Goal: Task Accomplishment & Management: Manage account settings

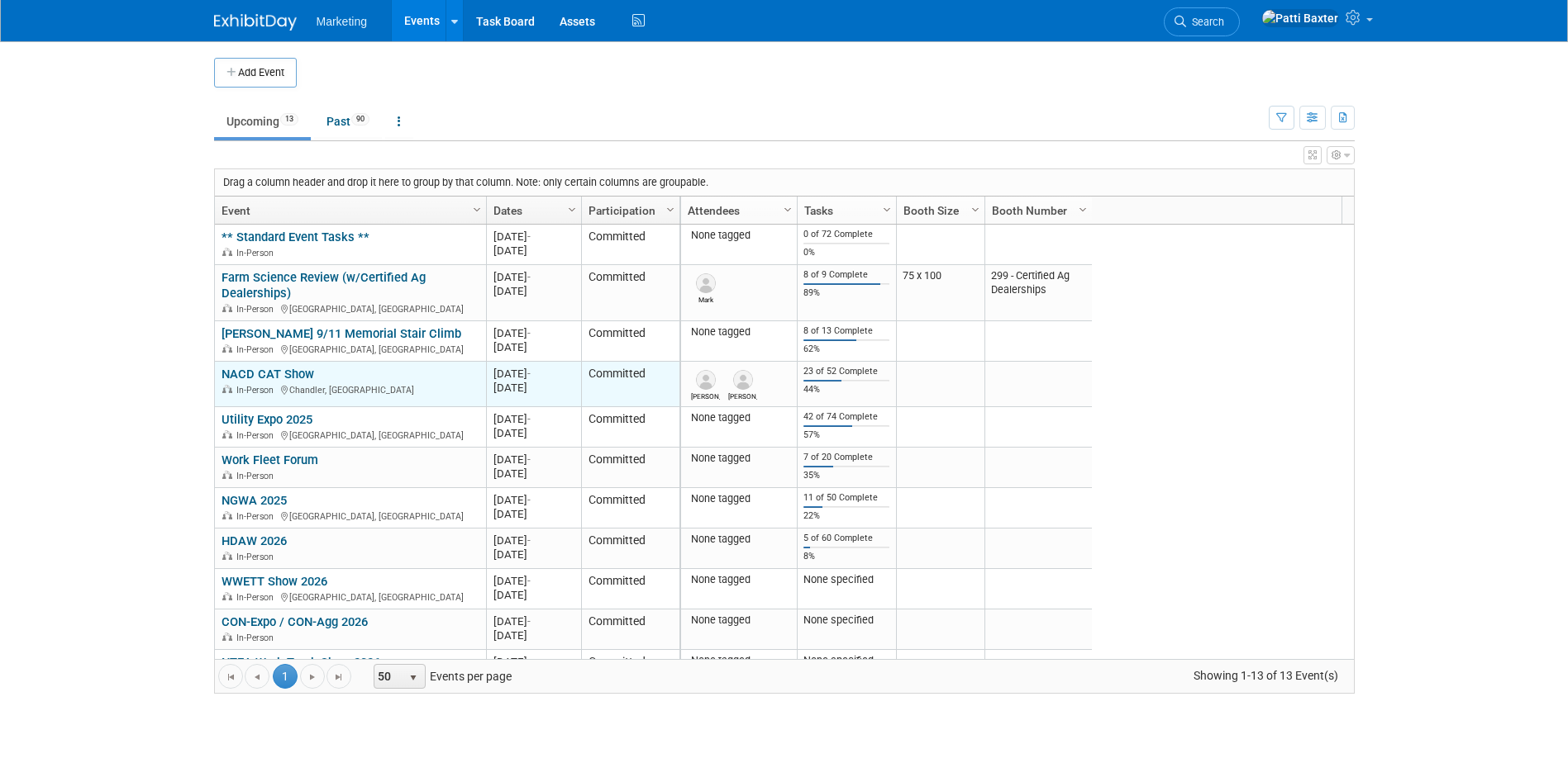
click at [282, 370] on link "NACD CAT Show" at bounding box center [268, 374] width 92 height 15
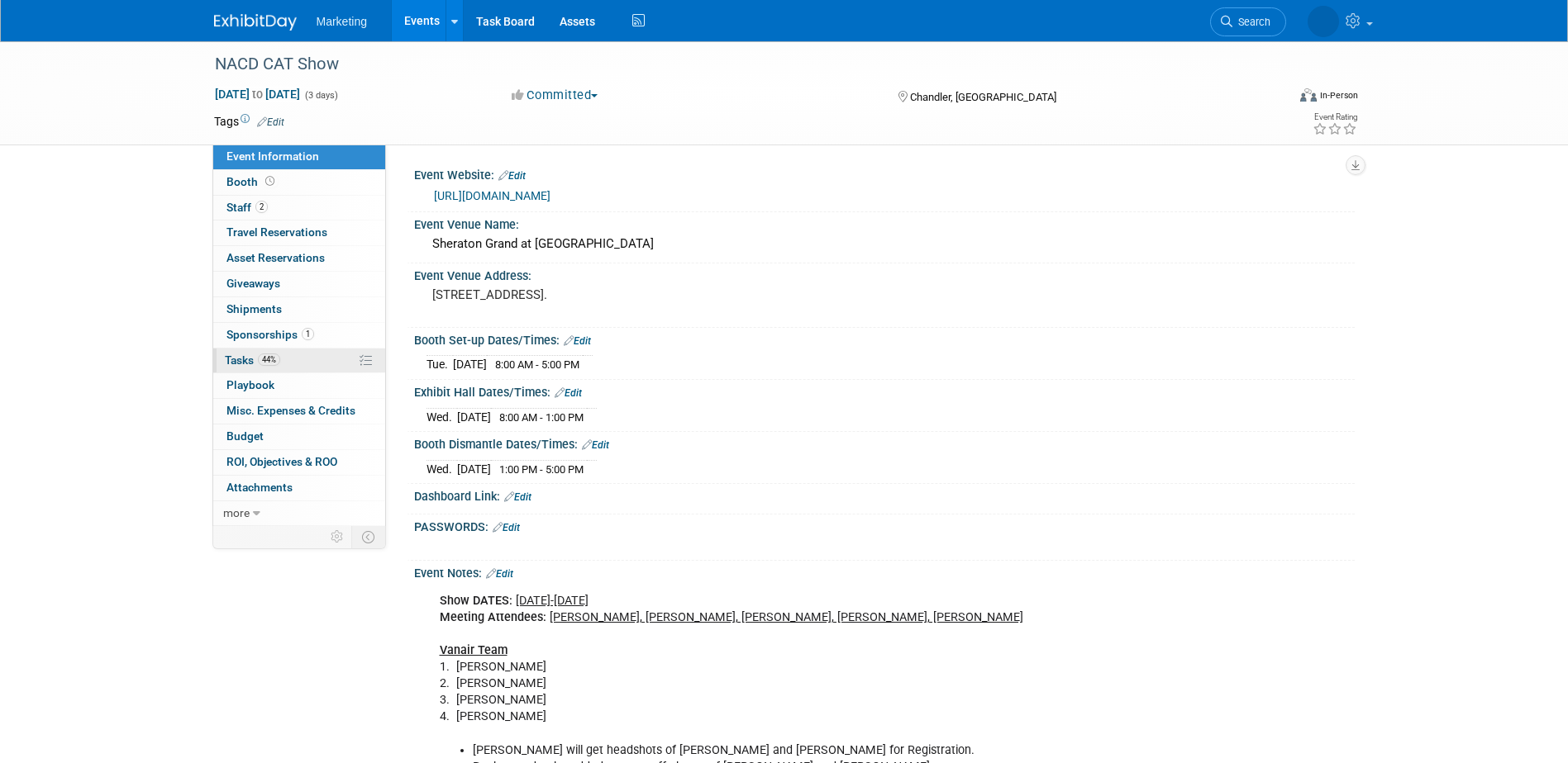
click at [254, 361] on span "Tasks 44%" at bounding box center [252, 359] width 56 height 13
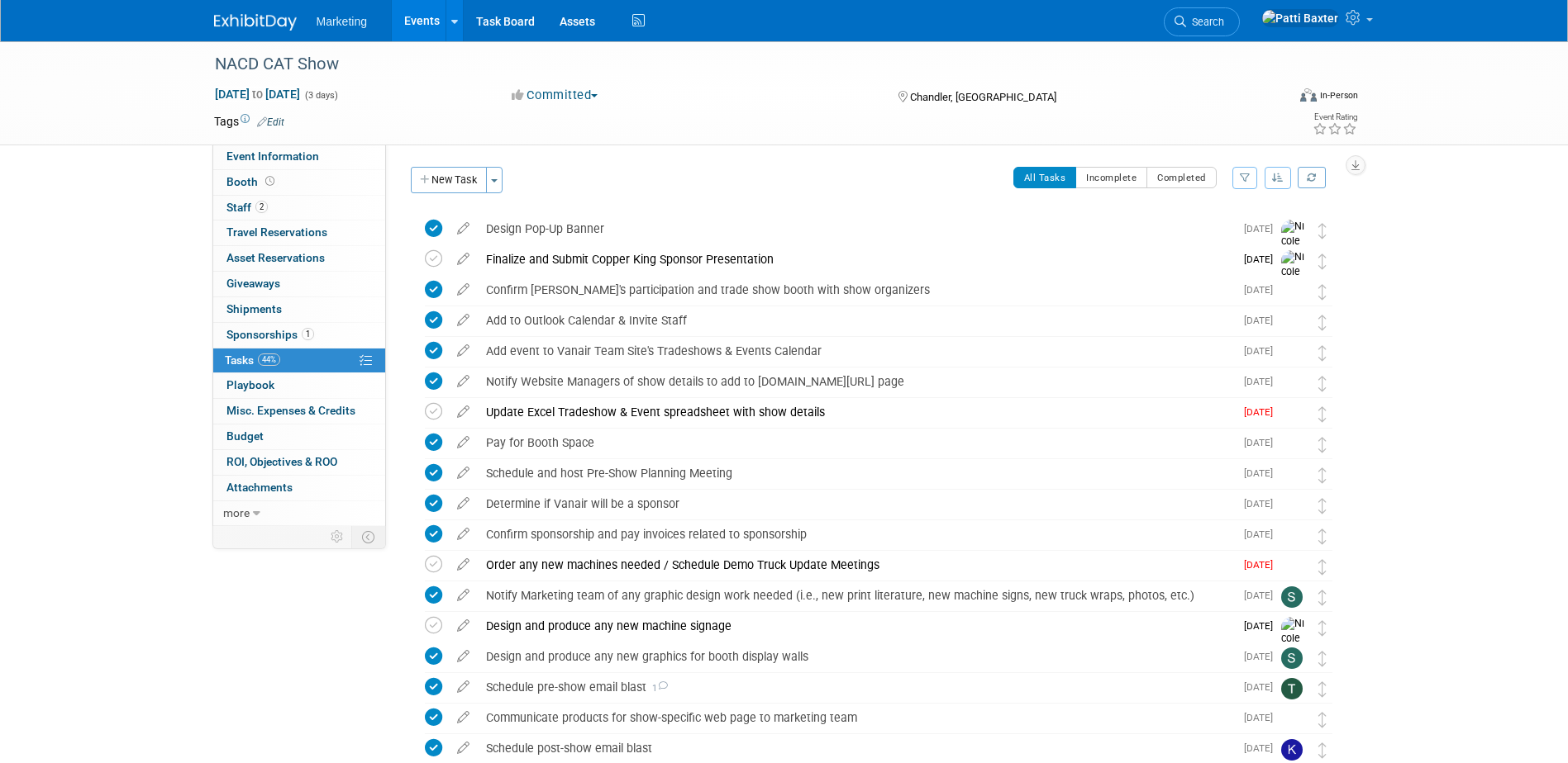
click at [1281, 176] on icon "button" at bounding box center [1278, 178] width 12 height 10
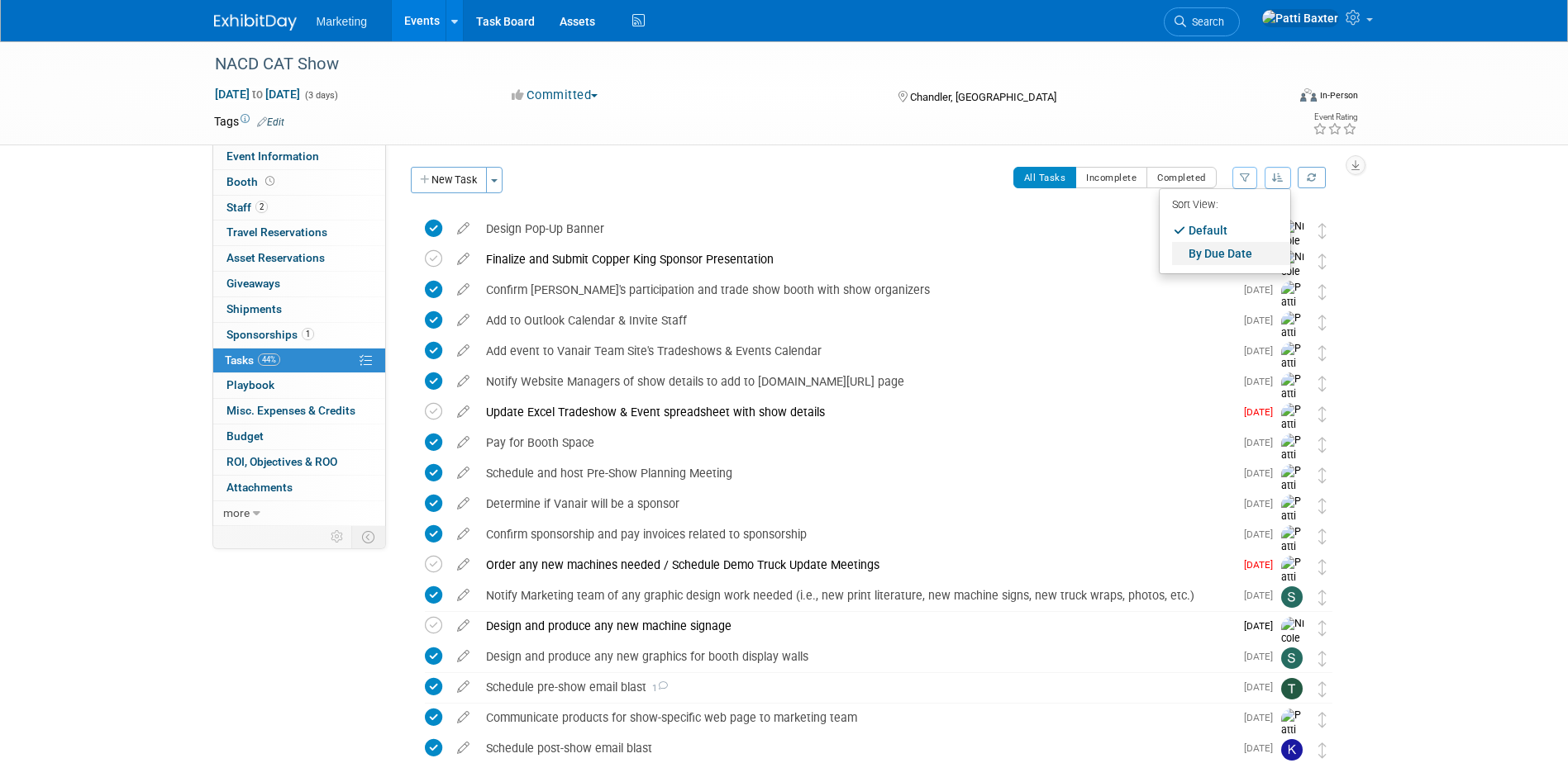
click at [1212, 251] on link "By Due Date" at bounding box center [1232, 253] width 118 height 23
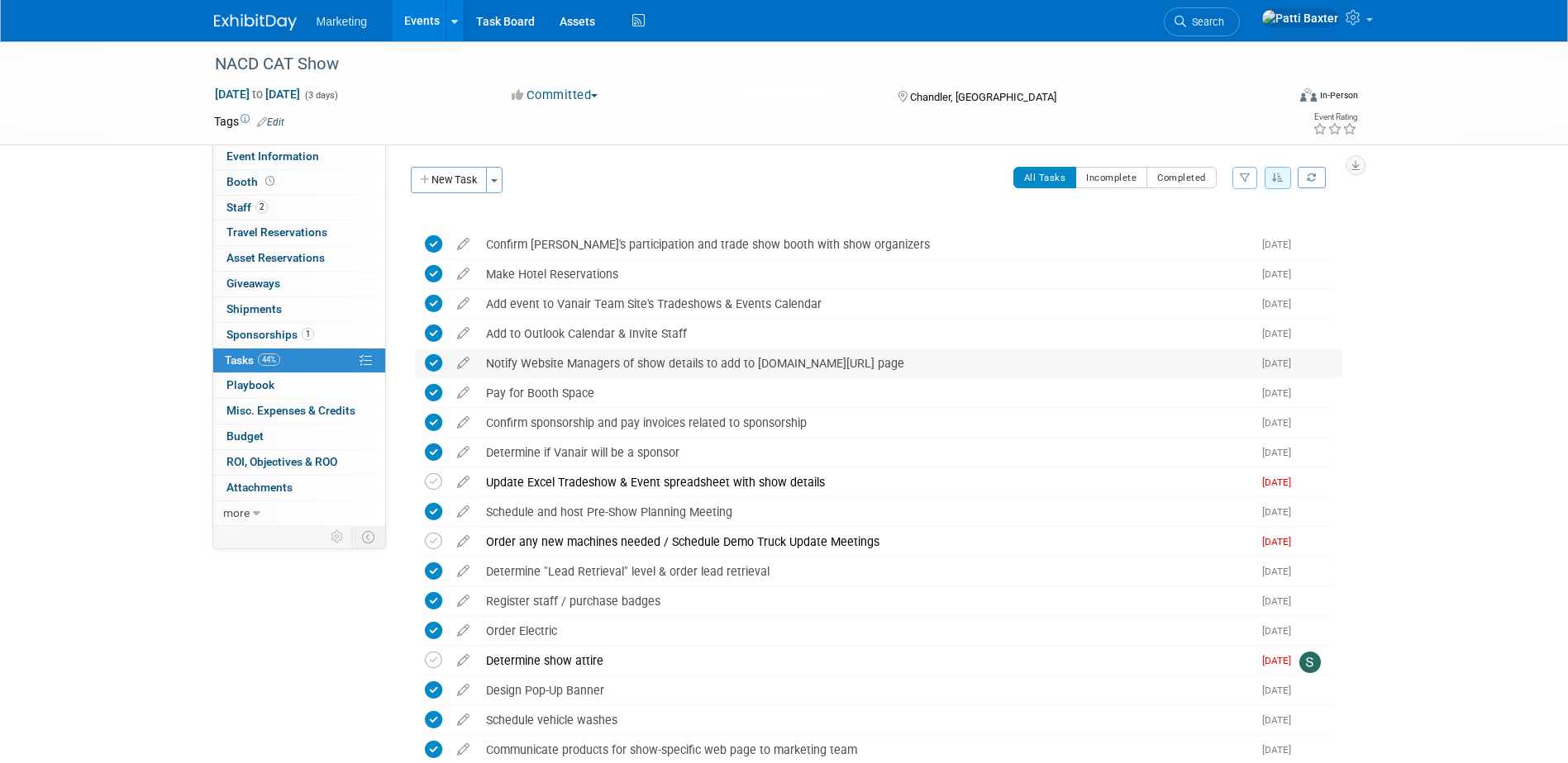
scroll to position [488, 0]
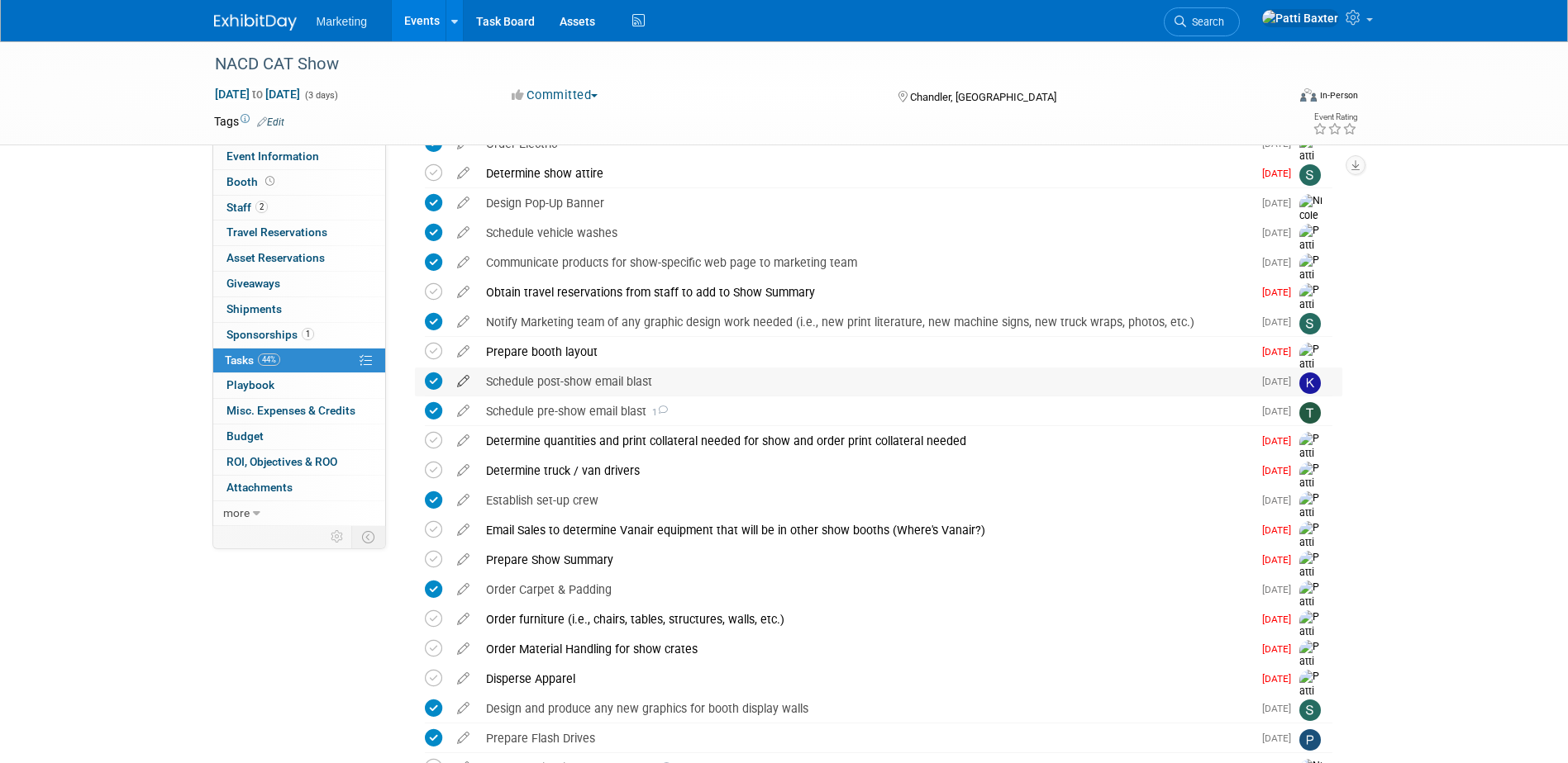
click at [470, 379] on icon at bounding box center [463, 378] width 29 height 21
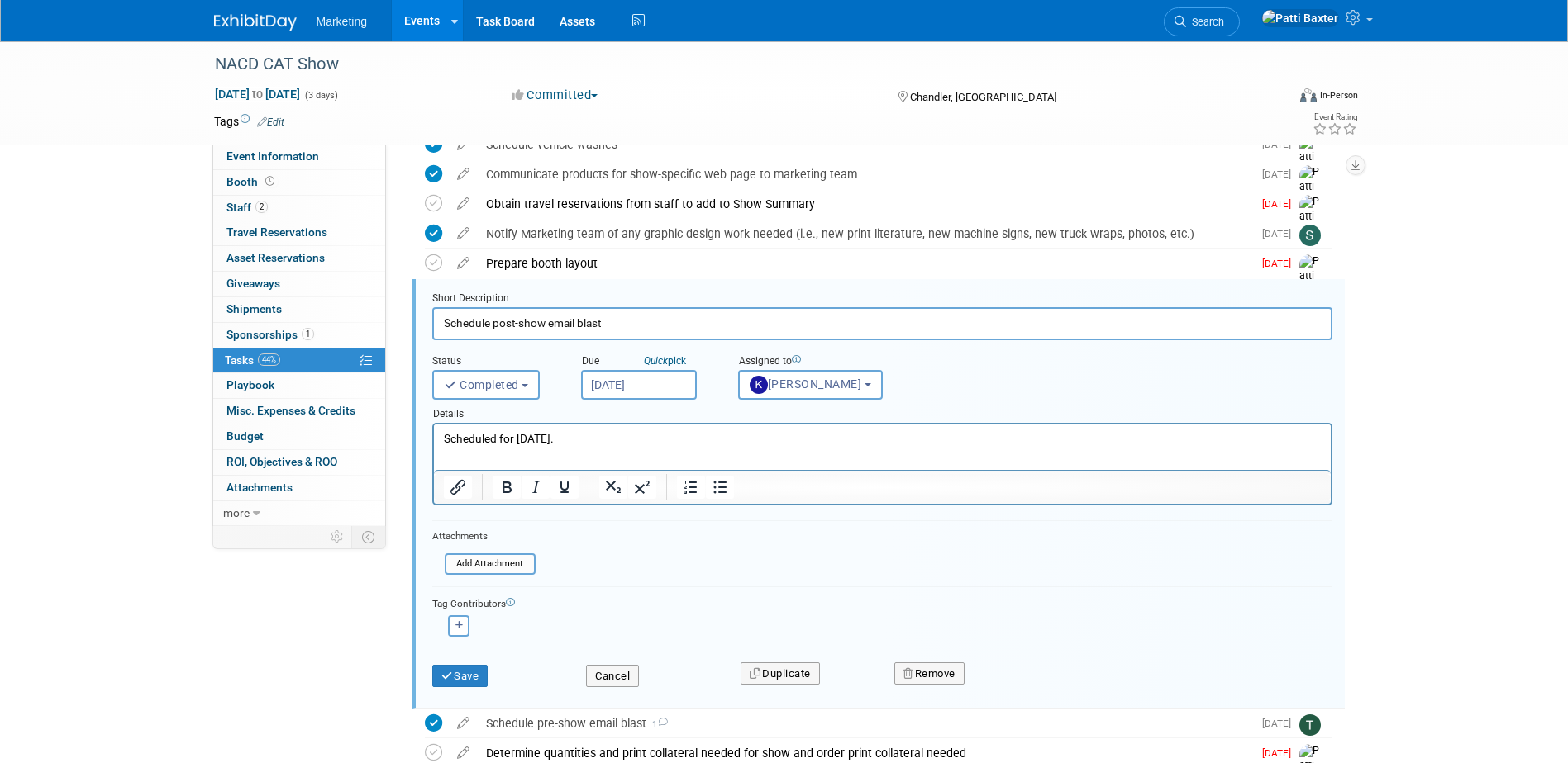
scroll to position [613, 0]
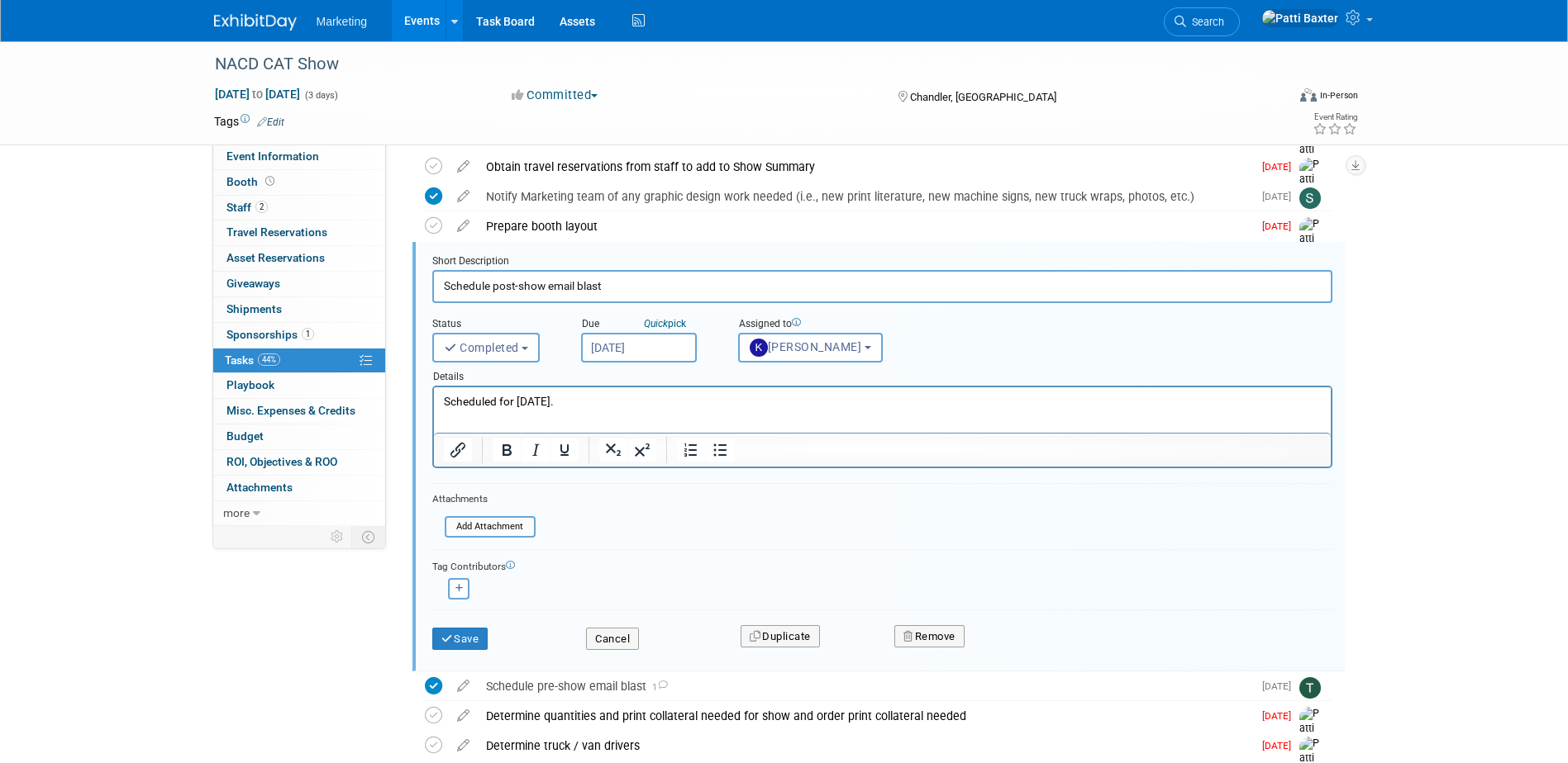
drag, startPoint x: 561, startPoint y: 399, endPoint x: 864, endPoint y: 787, distance: 492.3
click at [433, 399] on html "Scheduled for 10/4/24." at bounding box center [882, 399] width 897 height 22
click at [463, 634] on button "Save" at bounding box center [460, 639] width 56 height 23
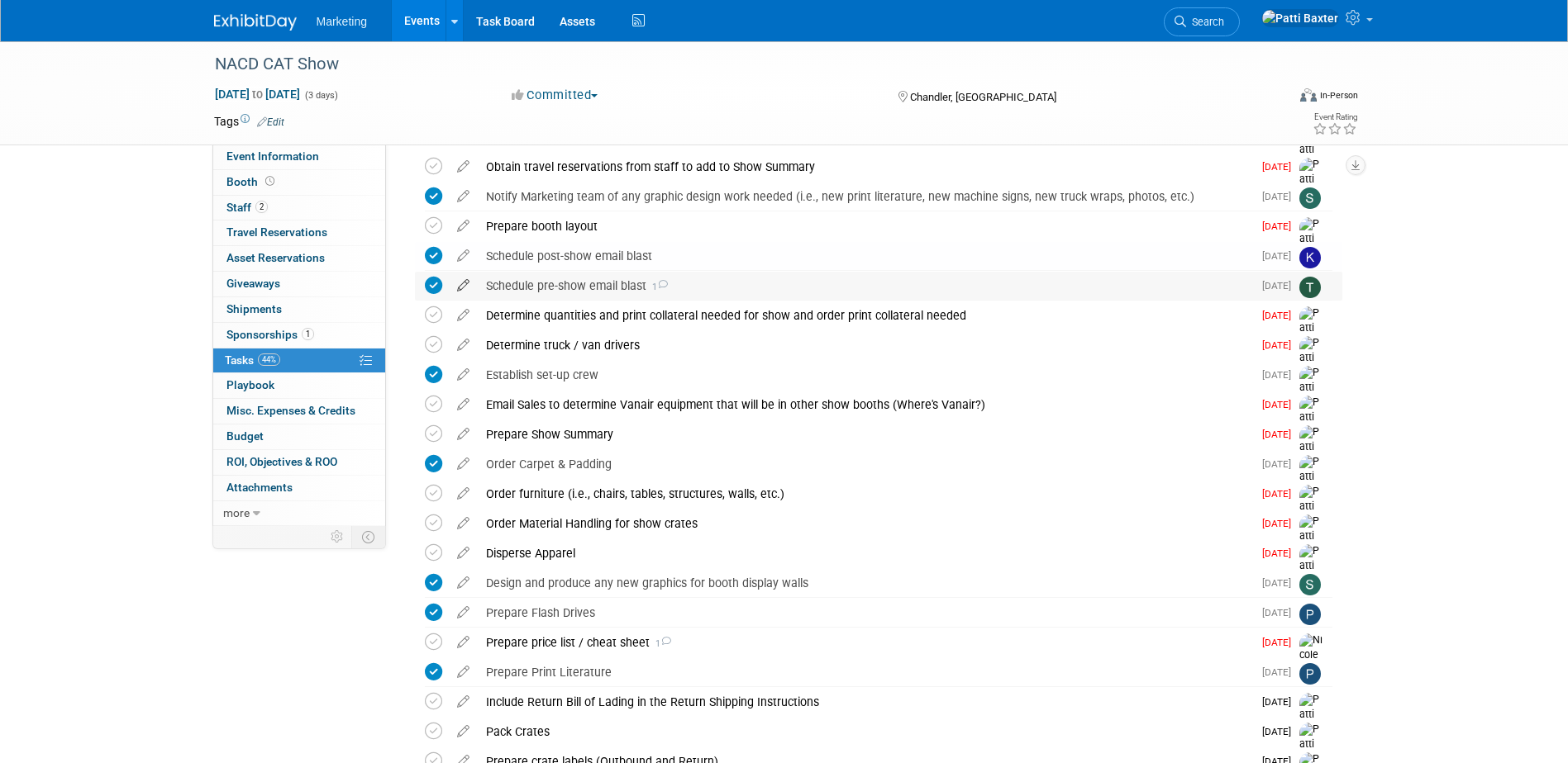
click at [461, 283] on icon at bounding box center [463, 282] width 29 height 21
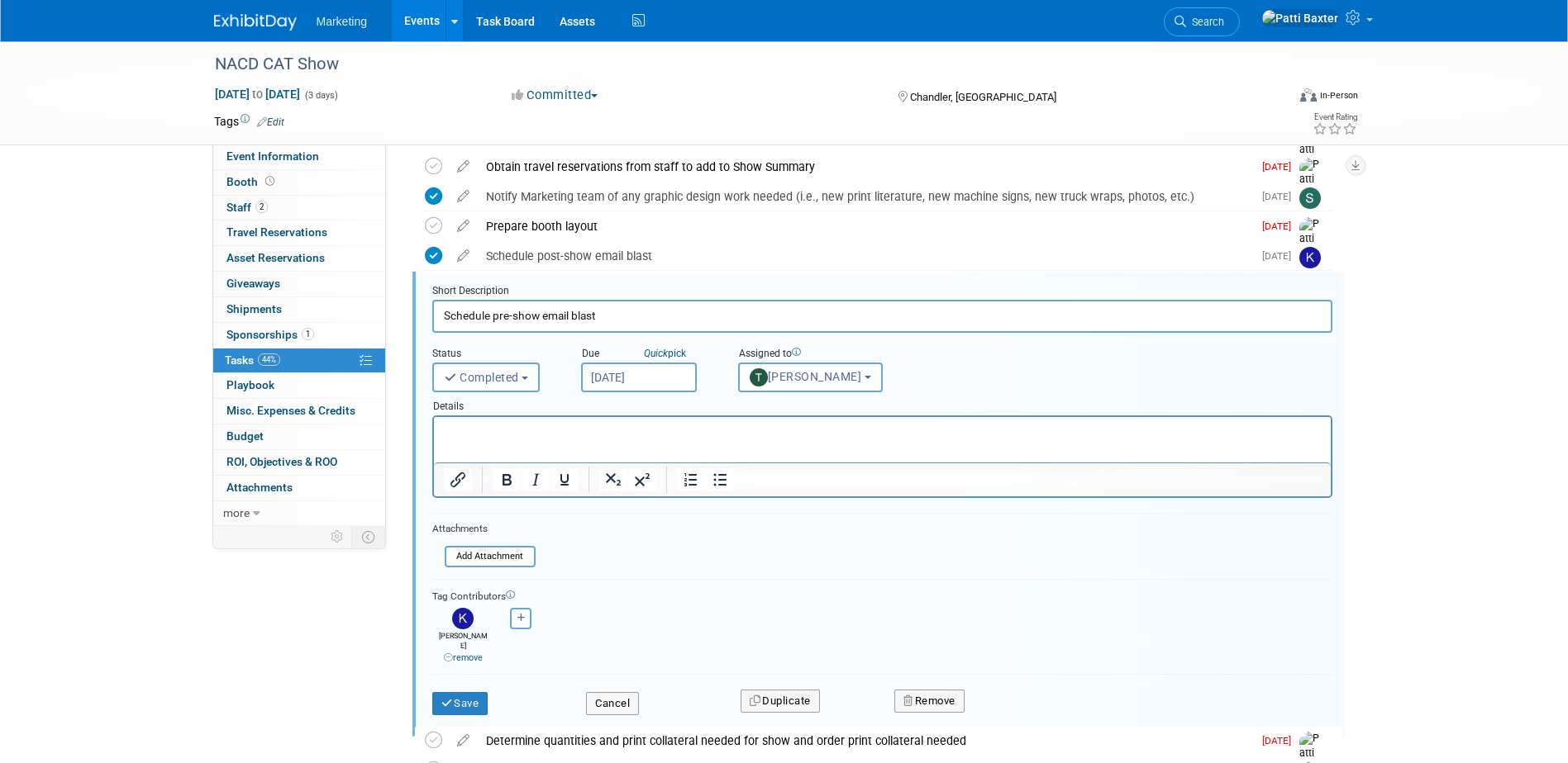
scroll to position [642, 0]
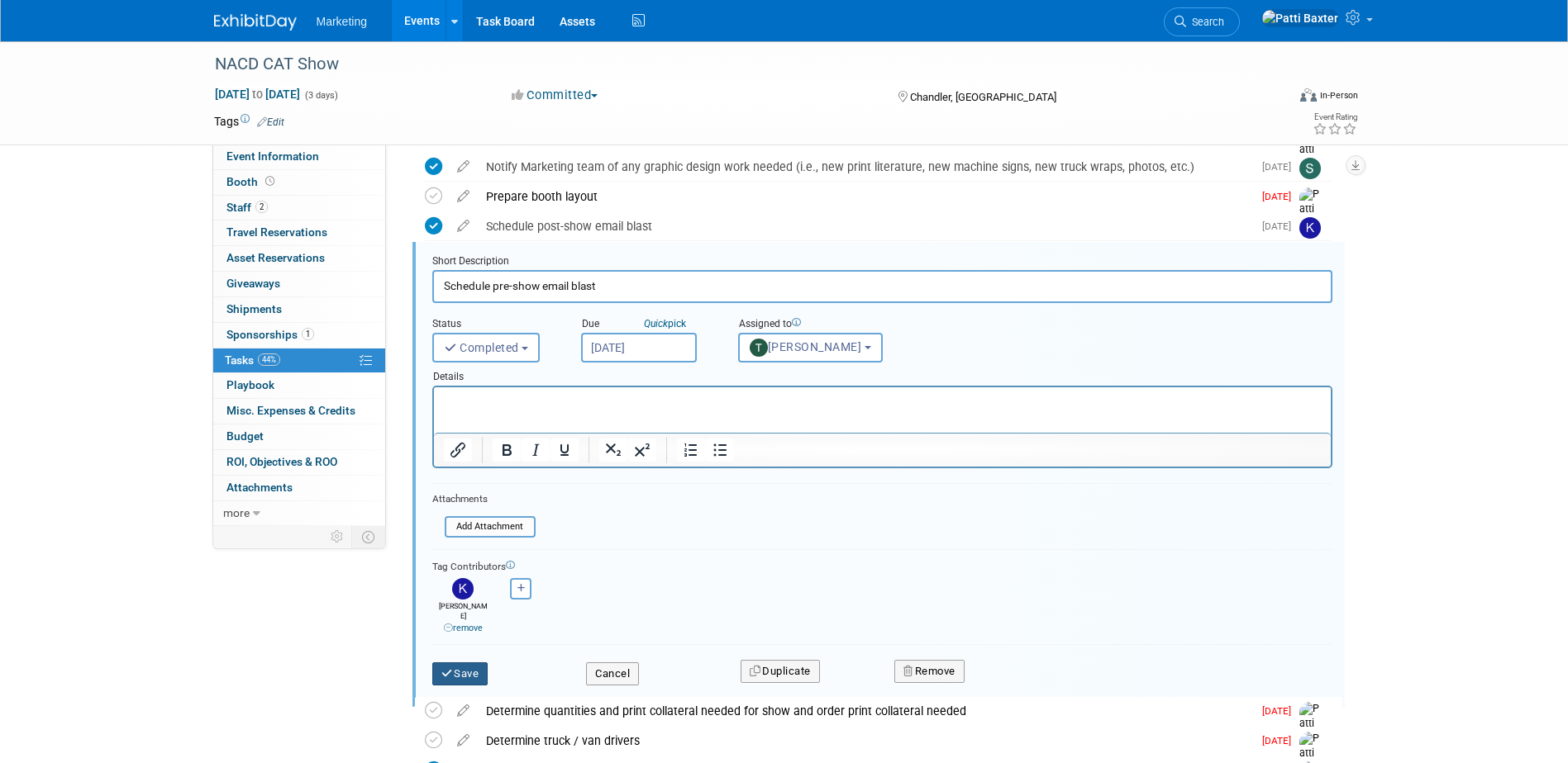
click at [469, 663] on button "Save" at bounding box center [460, 674] width 56 height 23
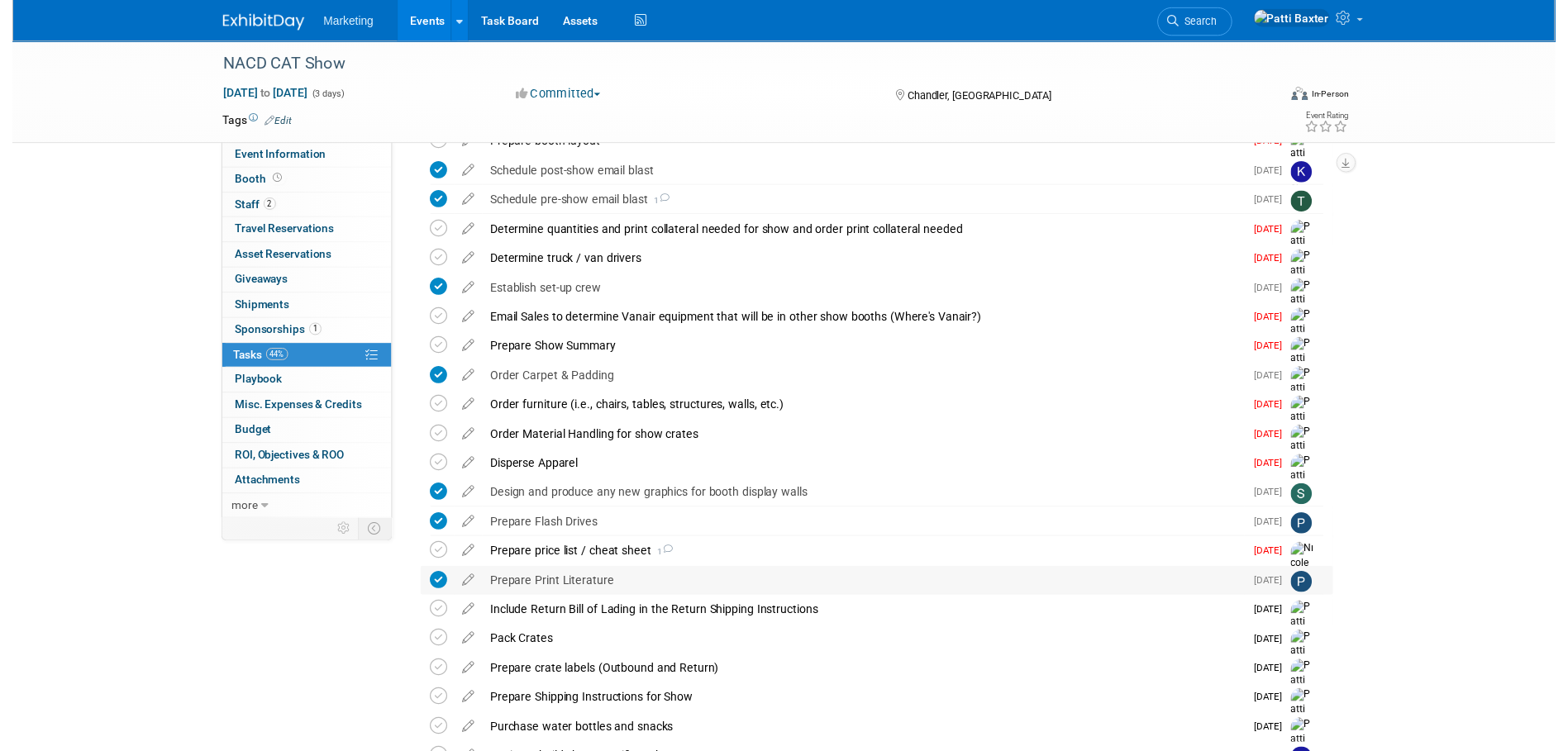
scroll to position [725, 0]
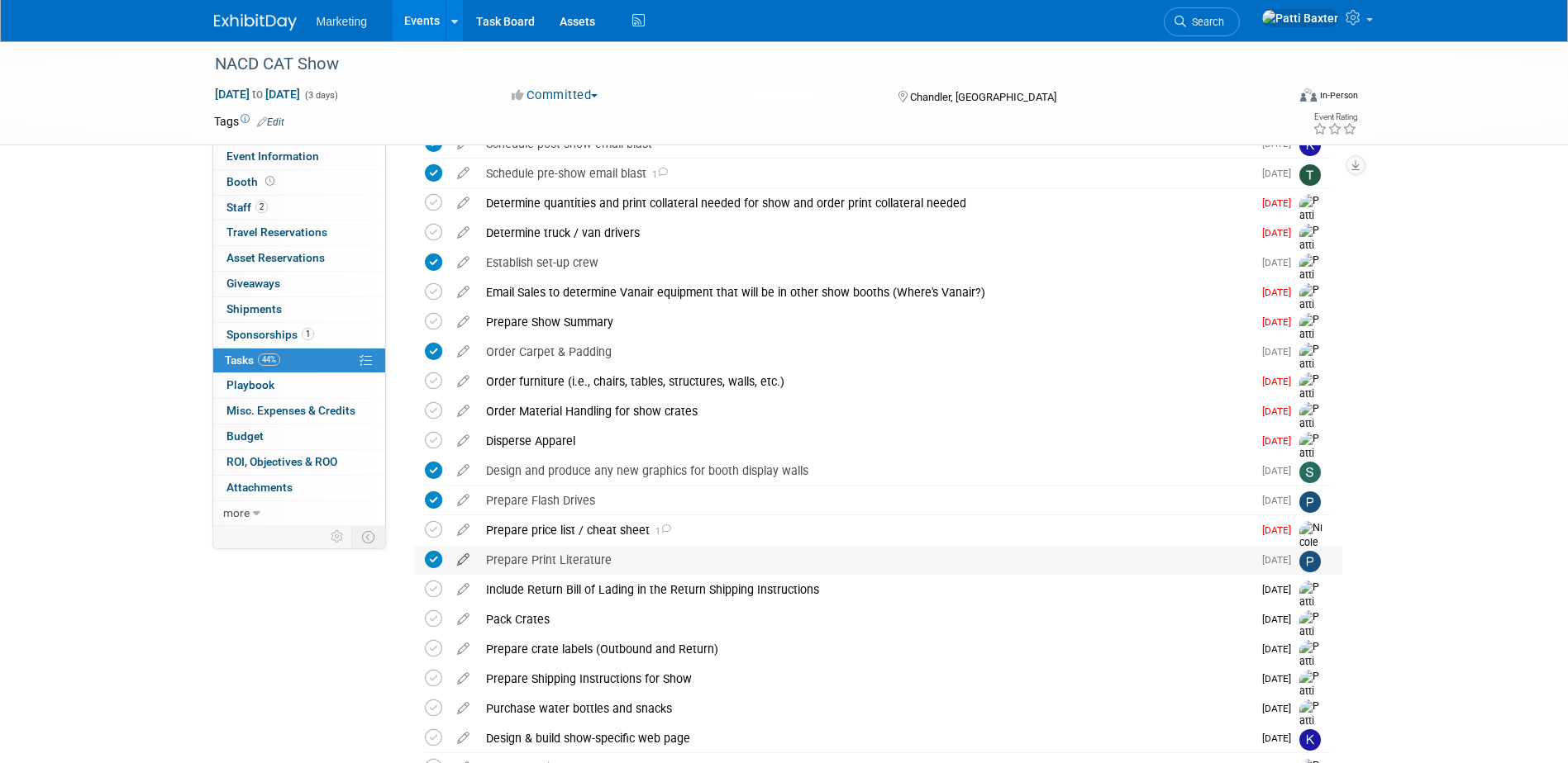
click at [465, 559] on icon at bounding box center [463, 556] width 29 height 21
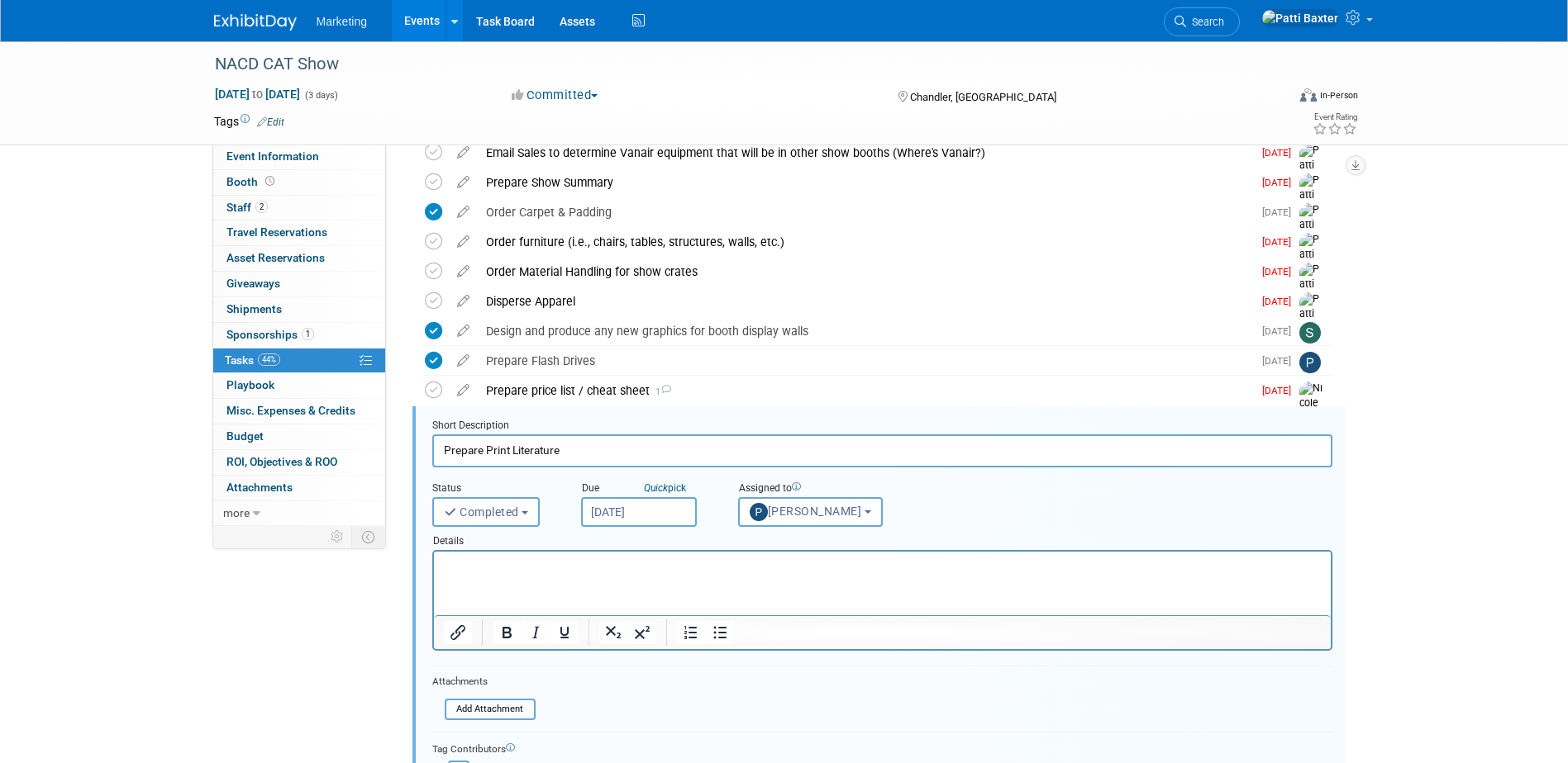
scroll to position [864, 0]
click at [460, 396] on icon at bounding box center [463, 387] width 29 height 21
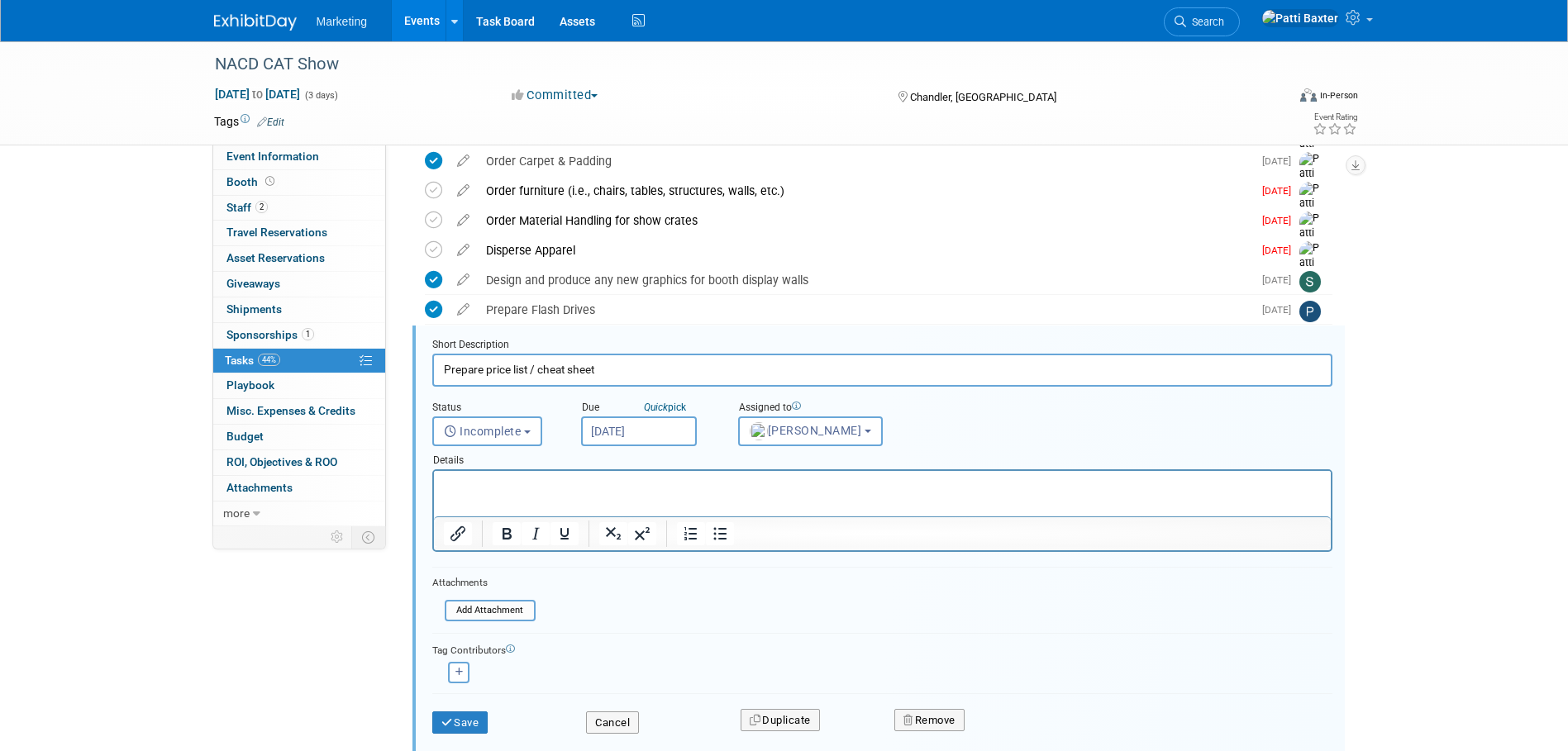
scroll to position [917, 0]
click at [621, 711] on button "Cancel" at bounding box center [613, 722] width 53 height 23
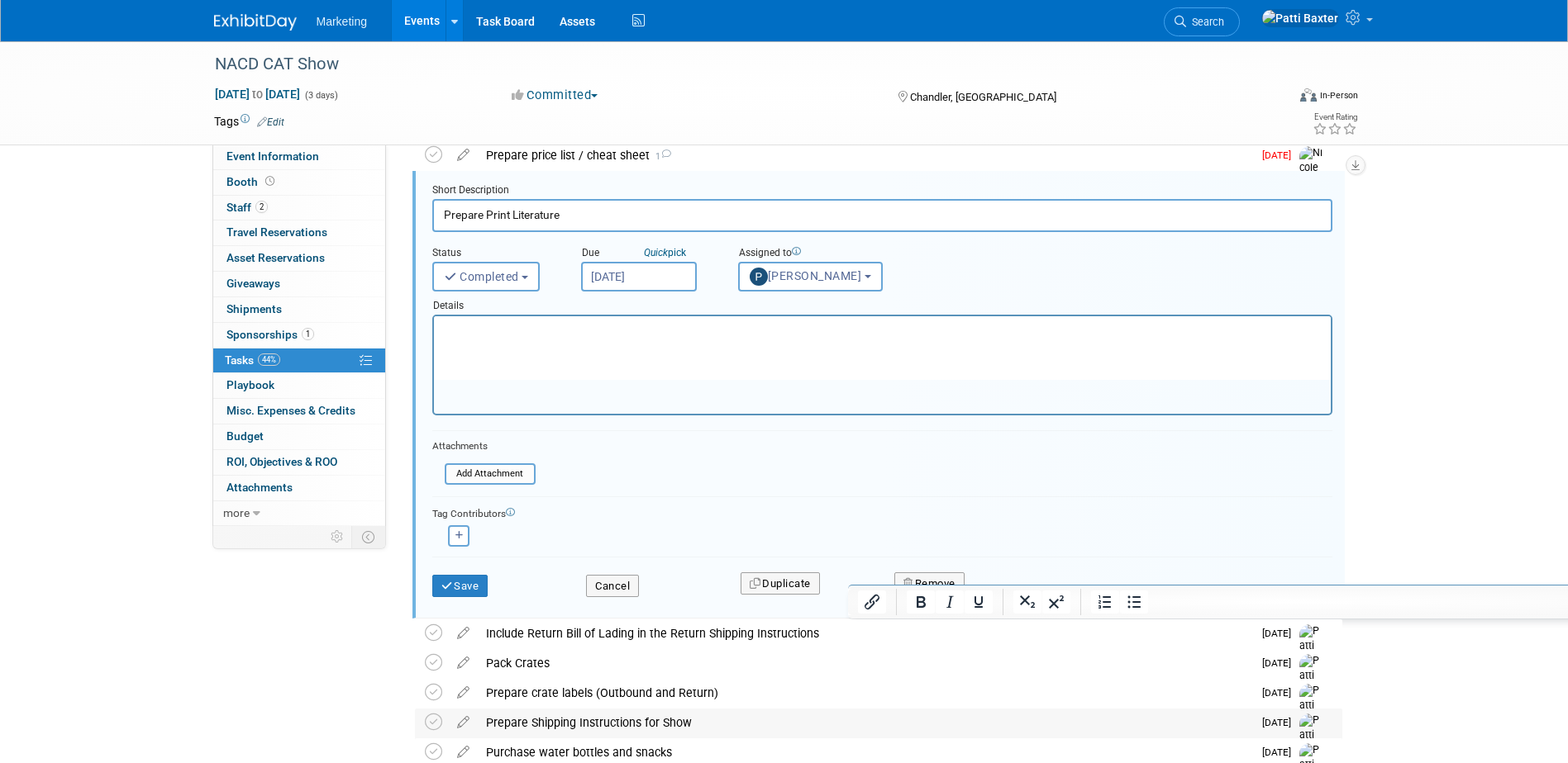
scroll to position [1165, 0]
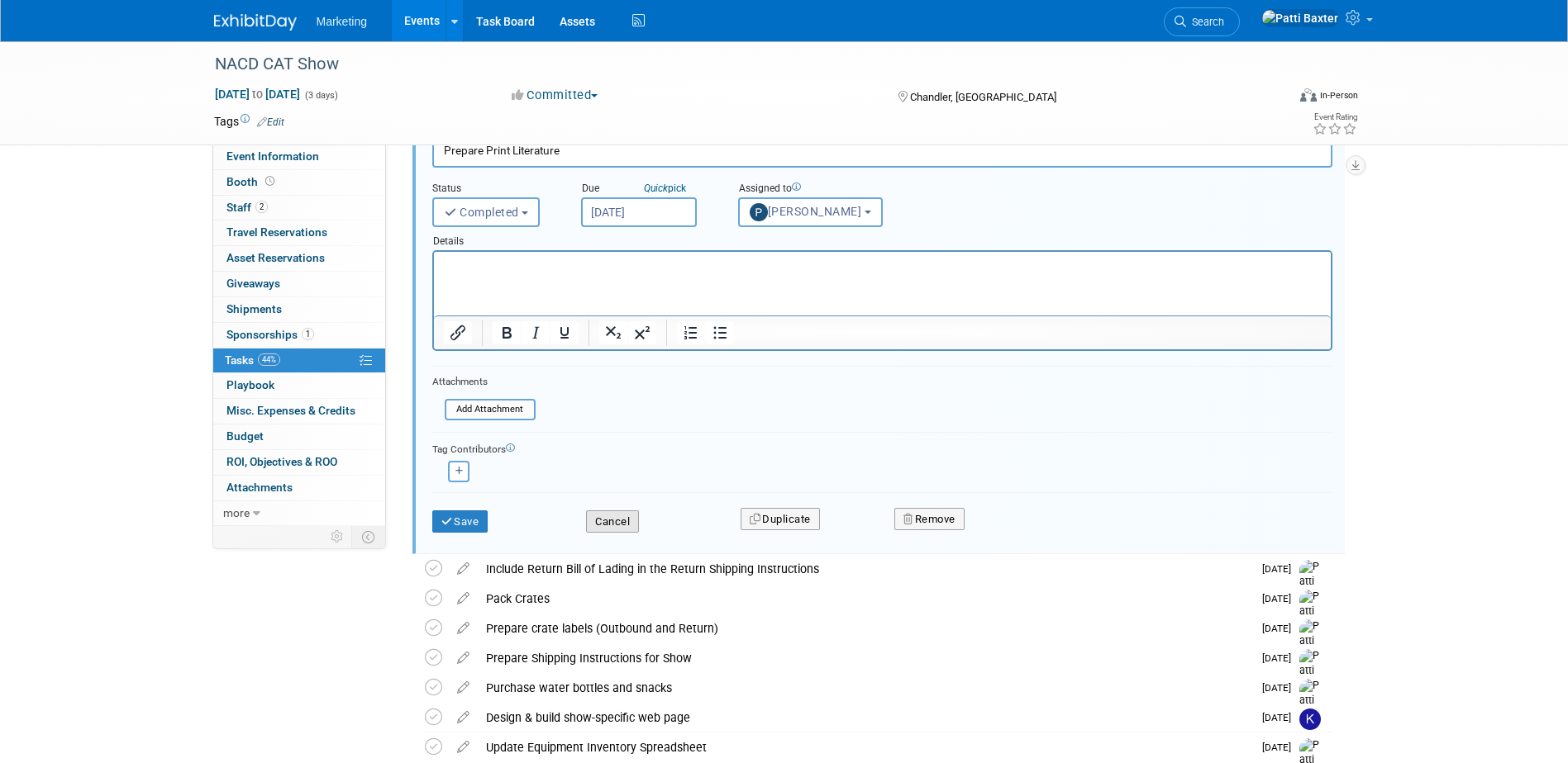
click at [615, 524] on button "Cancel" at bounding box center [613, 522] width 53 height 23
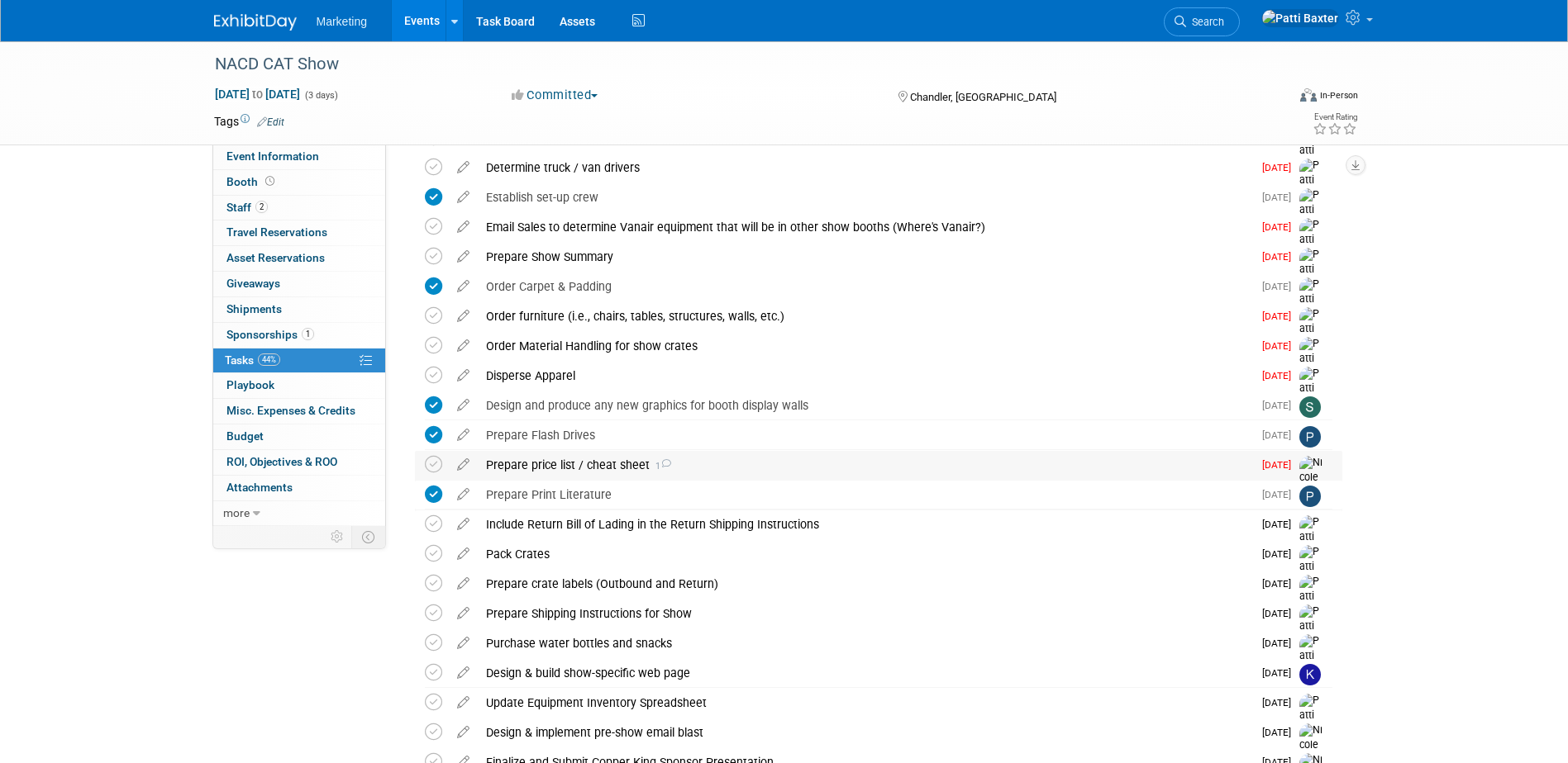
scroll to position [784, 0]
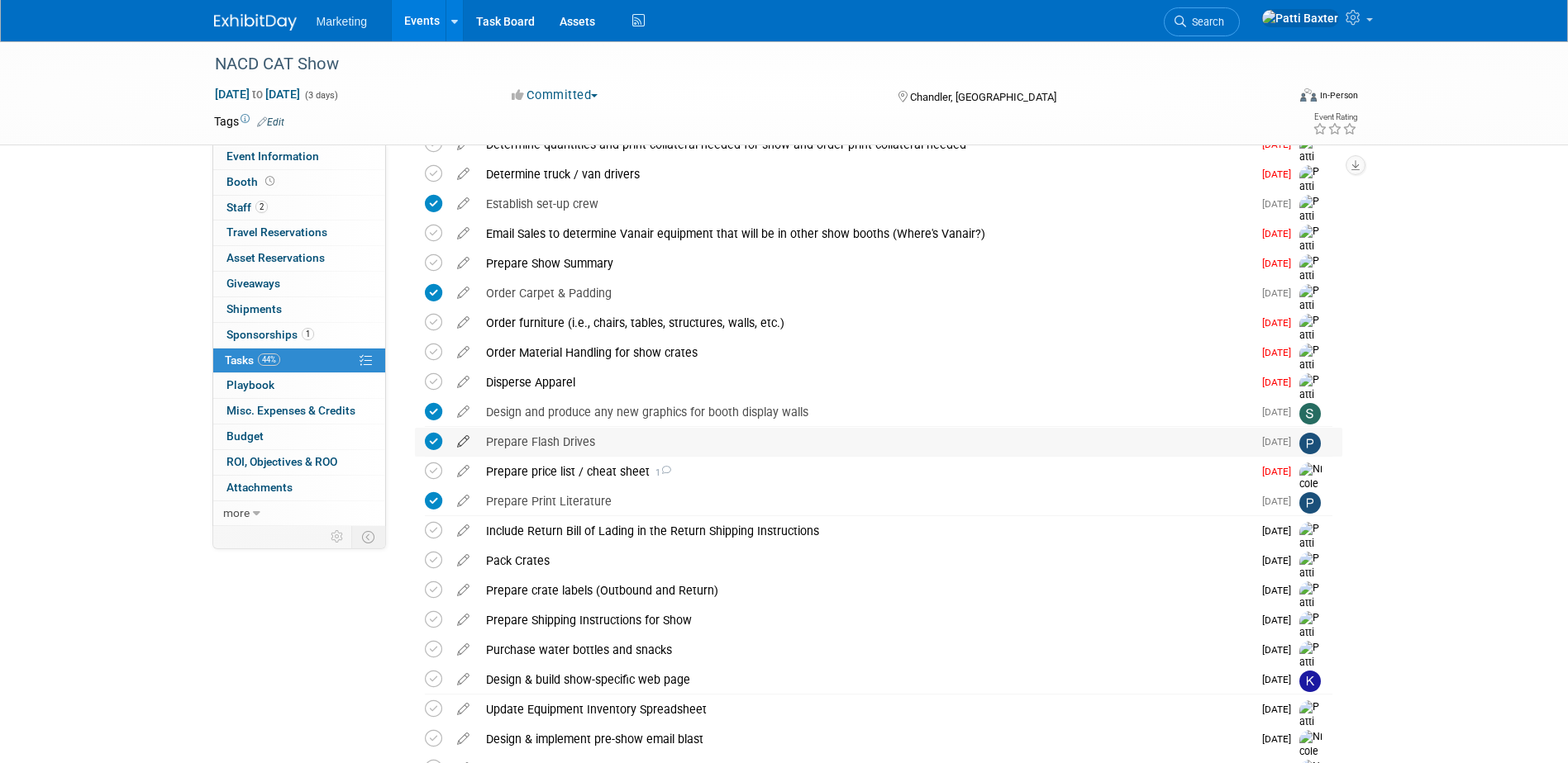
click at [463, 441] on icon at bounding box center [463, 438] width 29 height 21
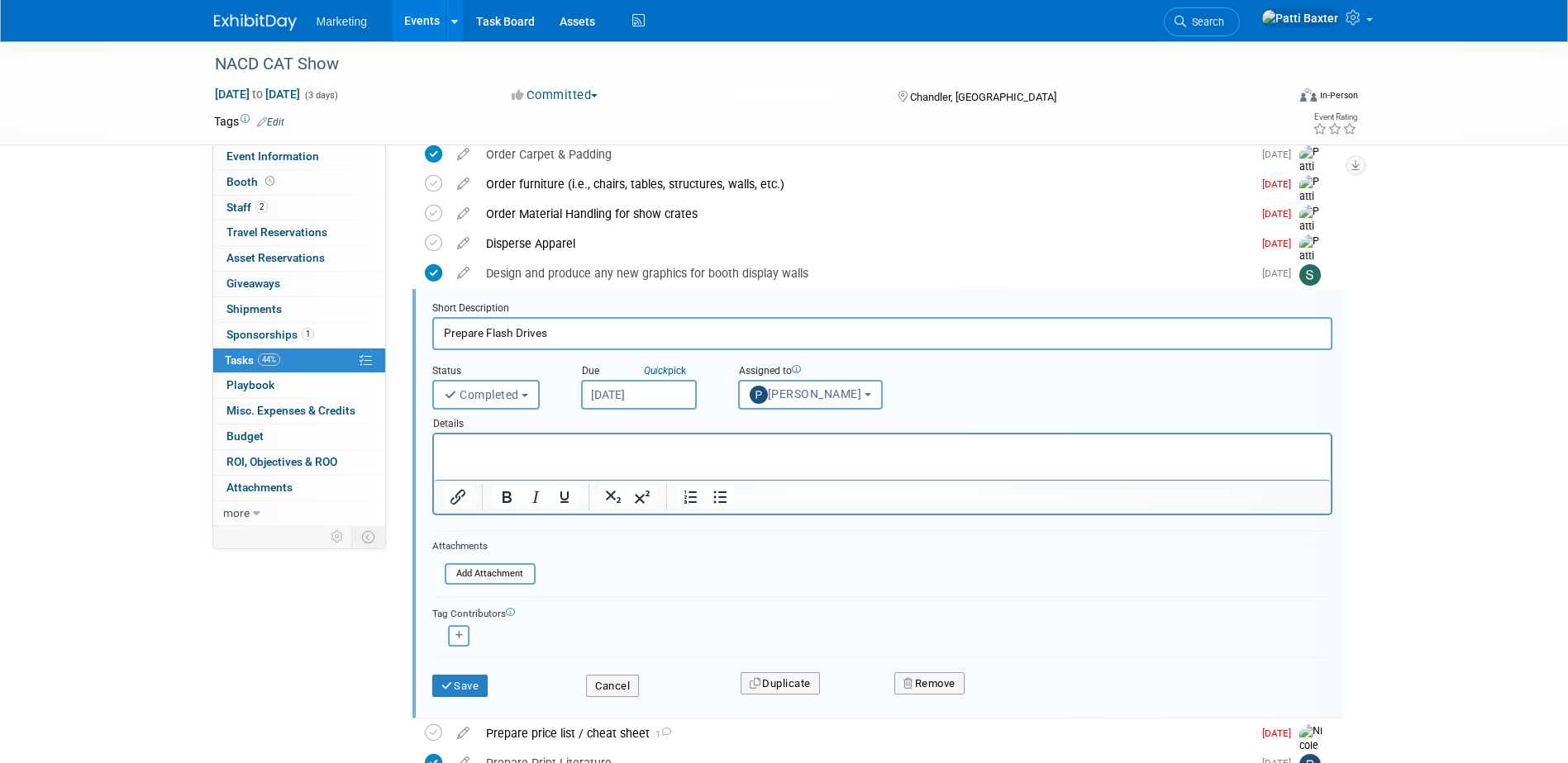
scroll to position [970, 0]
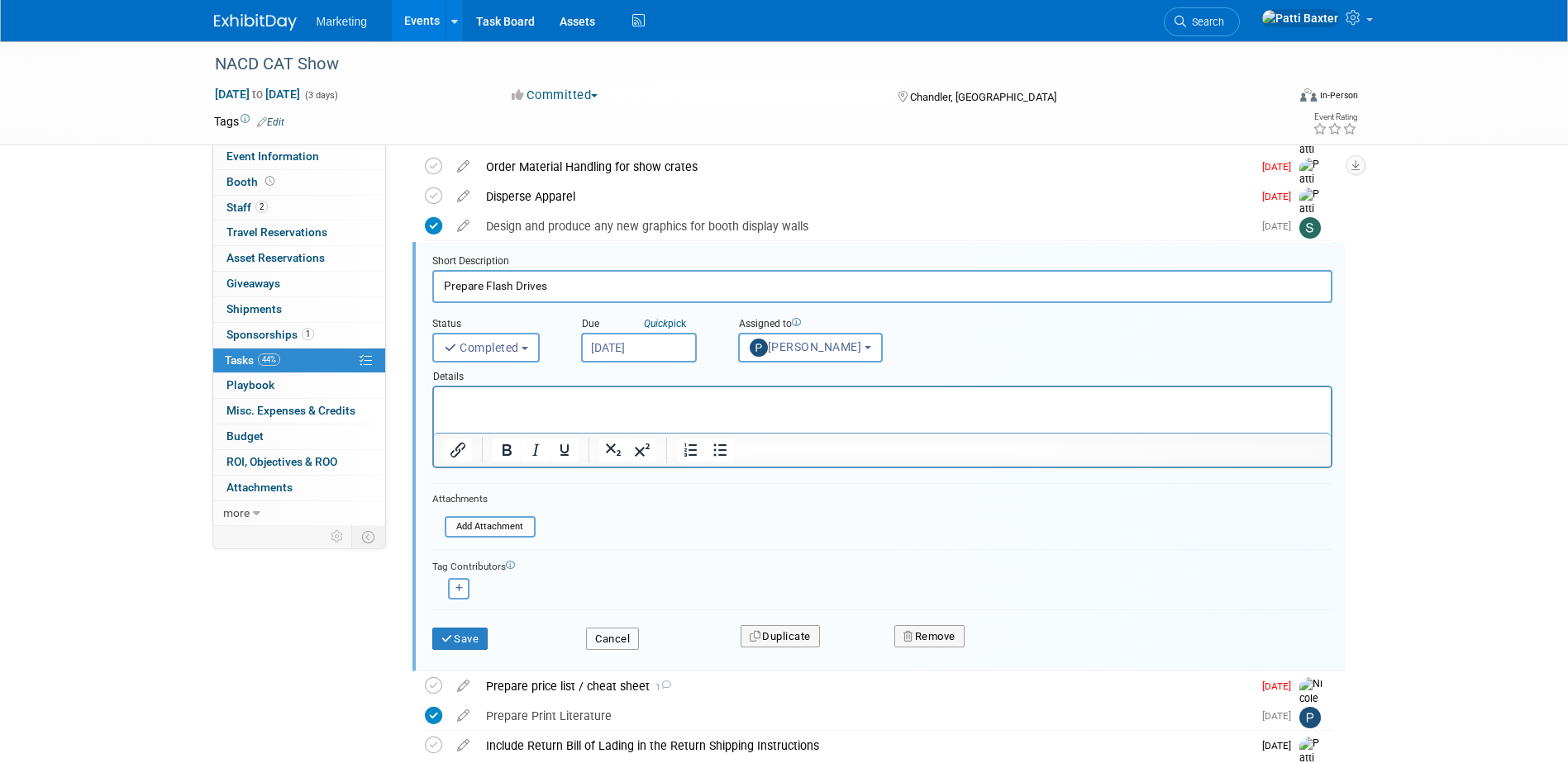
click at [621, 638] on button "Cancel" at bounding box center [613, 639] width 53 height 23
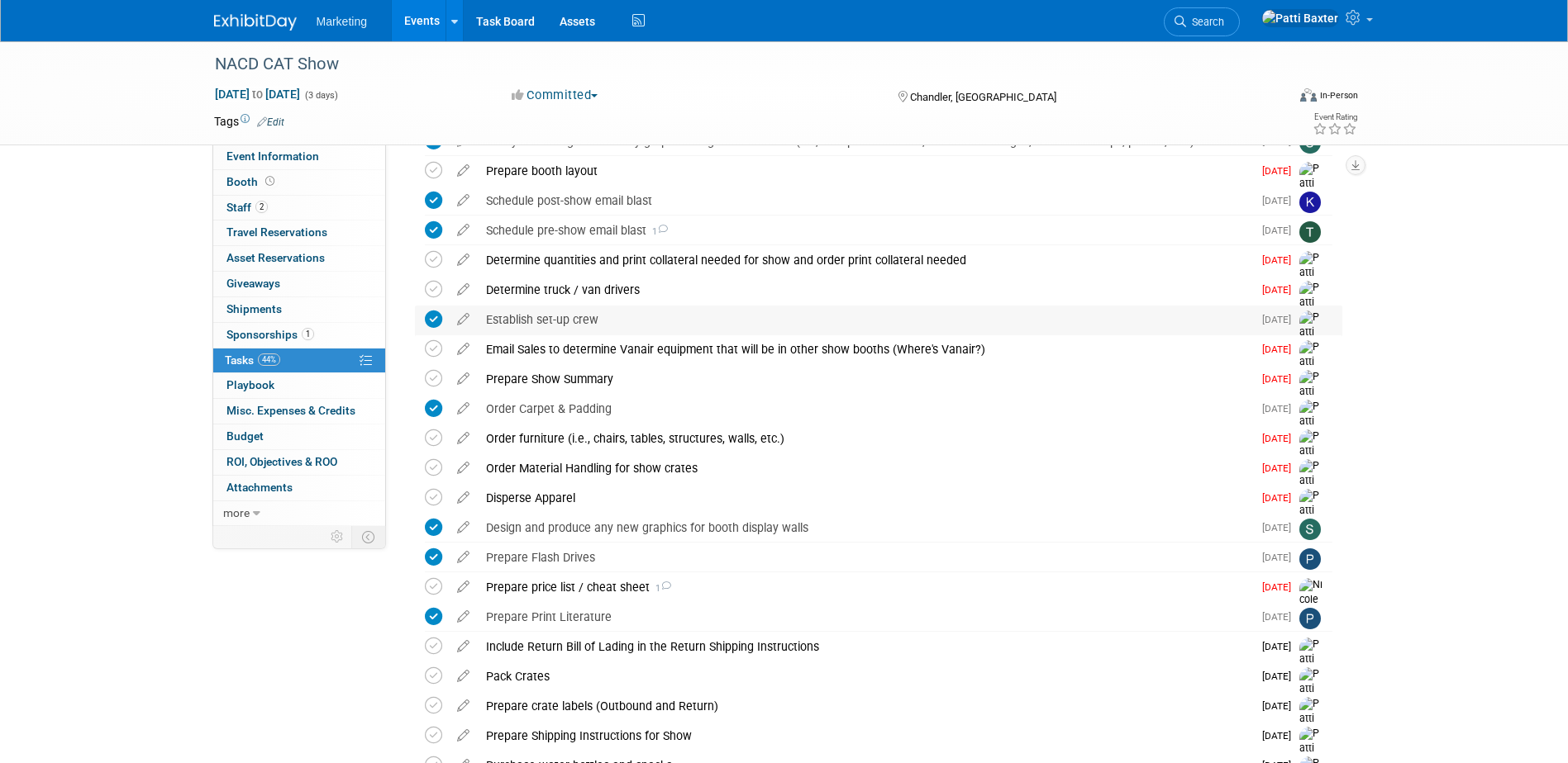
scroll to position [640, 0]
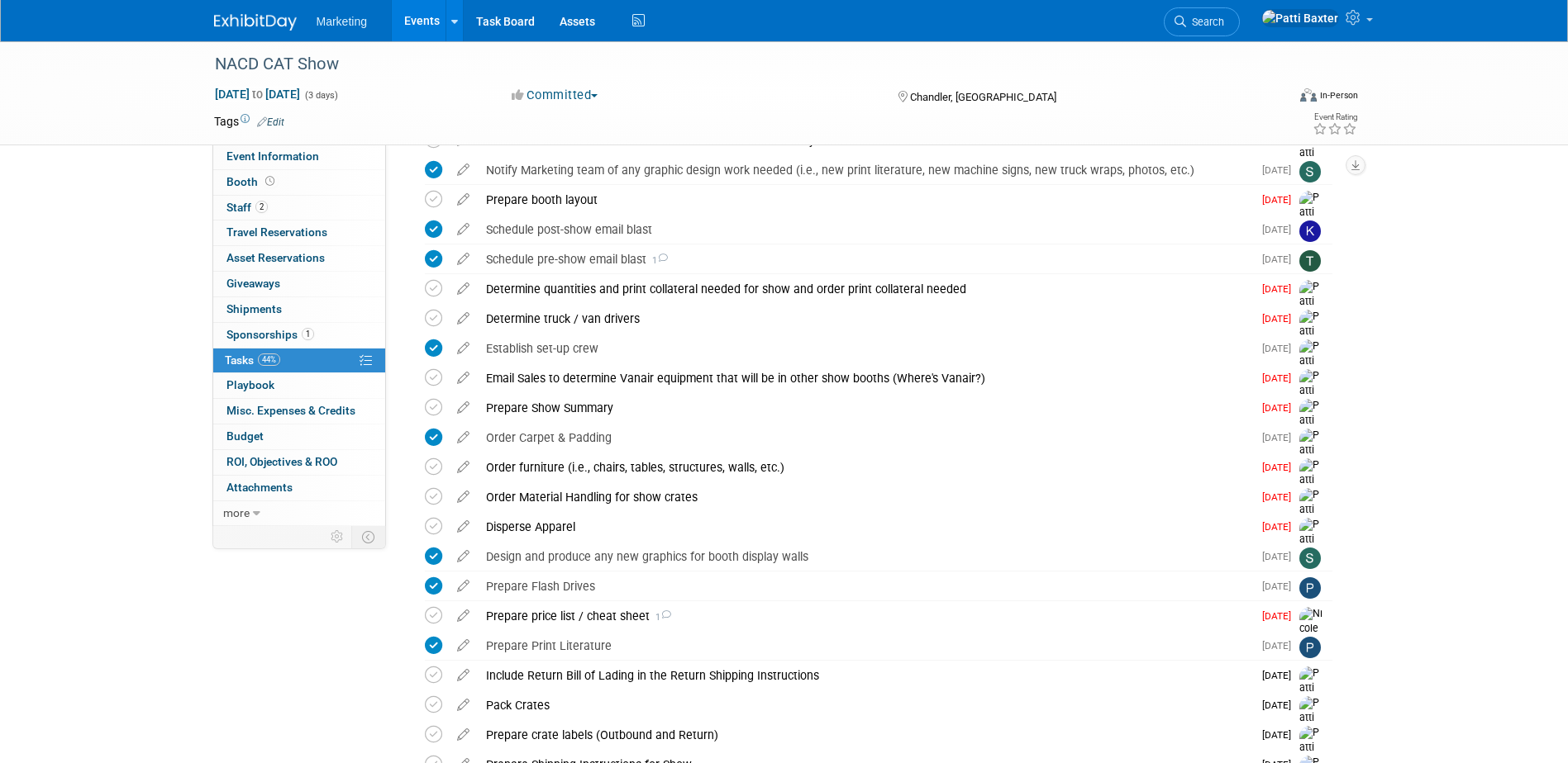
click at [460, 286] on icon at bounding box center [463, 286] width 29 height 21
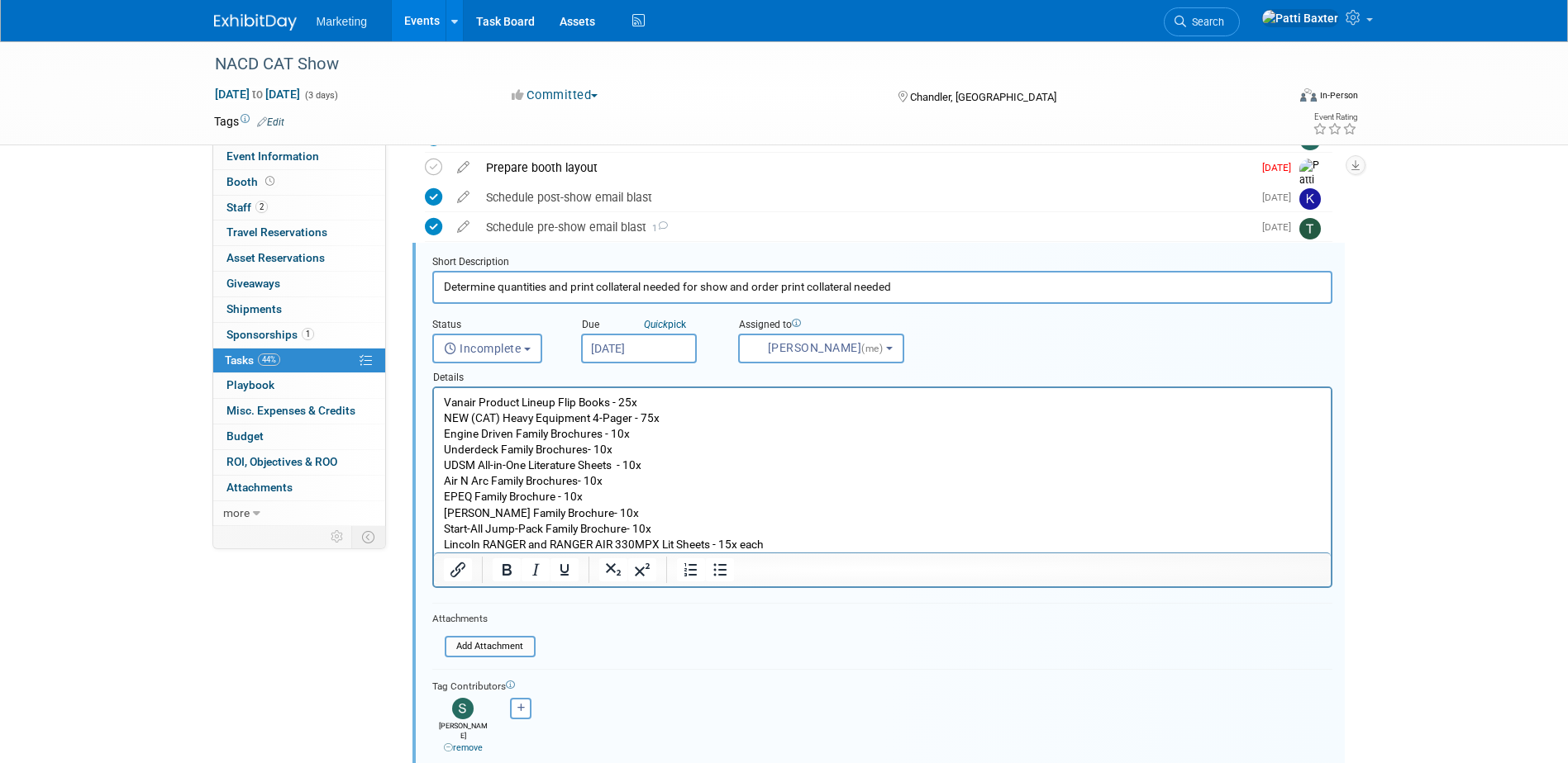
scroll to position [837, 0]
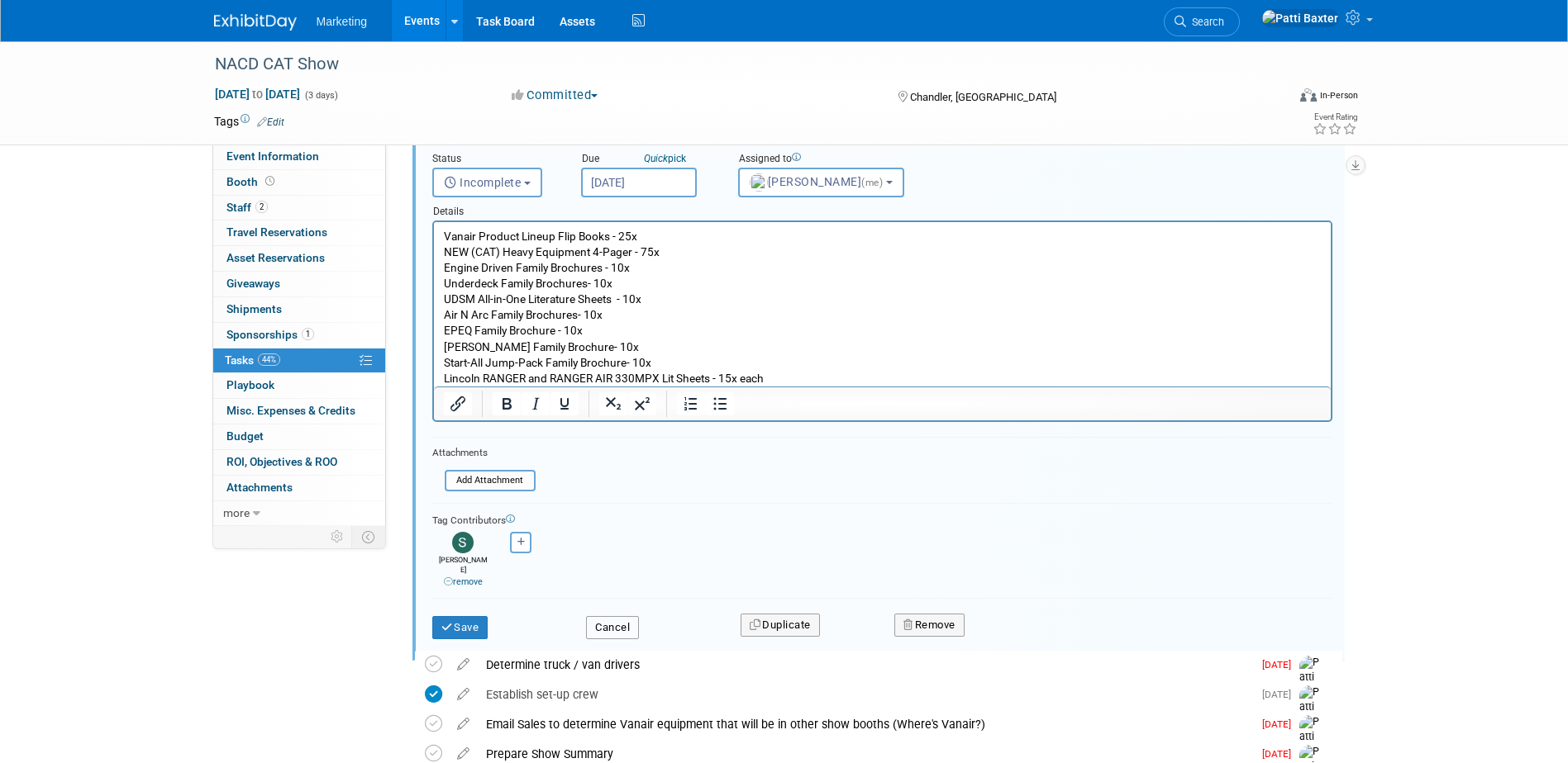
drag, startPoint x: 609, startPoint y: 614, endPoint x: 619, endPoint y: 590, distance: 26.0
click at [610, 617] on button "Cancel" at bounding box center [613, 628] width 53 height 23
